Goal: Task Accomplishment & Management: Manage account settings

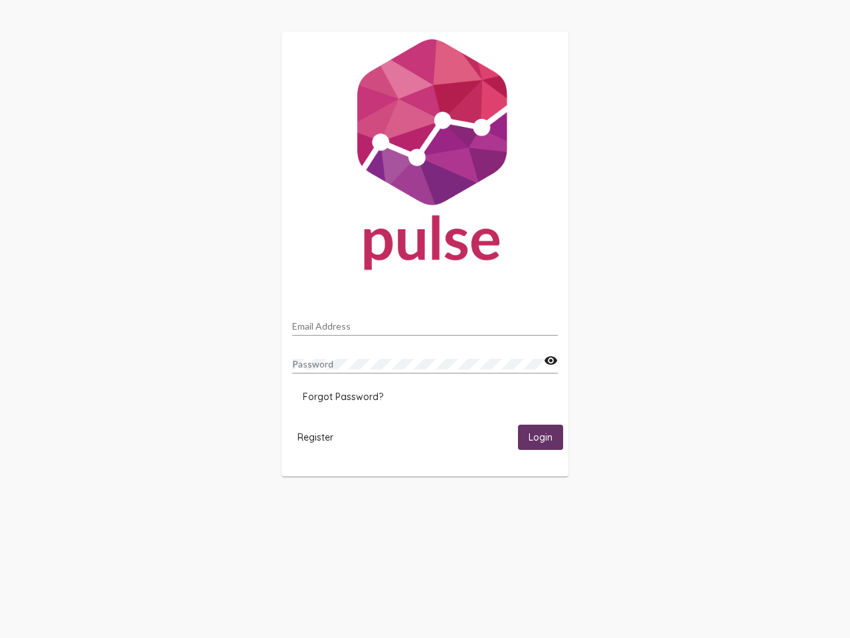
click at [425, 322] on input "Email Address" at bounding box center [425, 326] width 266 height 11
click at [551, 361] on mat-icon "visibility" at bounding box center [551, 361] width 14 height 16
click at [343, 397] on span "Forgot Password?" at bounding box center [343, 397] width 80 height 12
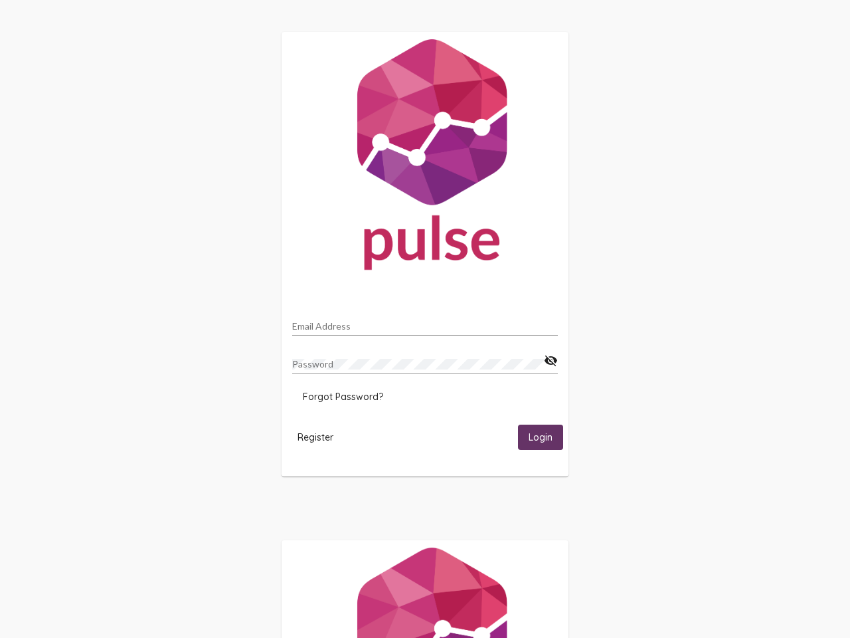
click at [316, 436] on span "Register" at bounding box center [316, 437] width 36 height 12
click at [541, 436] on html "Email Address Password visibility_off Forgot Password? Register Login" at bounding box center [425, 430] width 850 height 860
